Goal: Complete application form

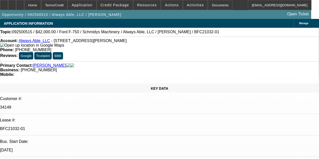
select select "0"
select select "6"
select select "0"
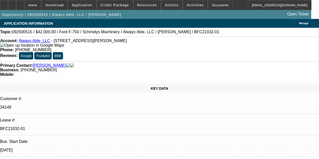
select select "0"
select select "6"
select select "0"
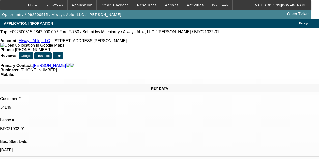
select select "0"
select select "6"
select select "0"
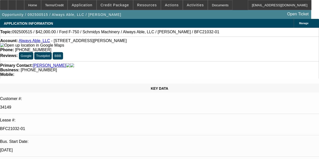
select select "6"
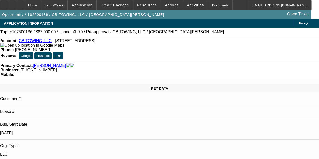
select select "0"
select select "6"
select select "0"
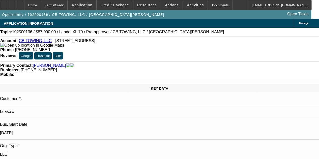
select select "0"
select select "6"
click at [8, 5] on div at bounding box center [4, 5] width 8 height 10
